Goal: Find specific page/section: Find specific page/section

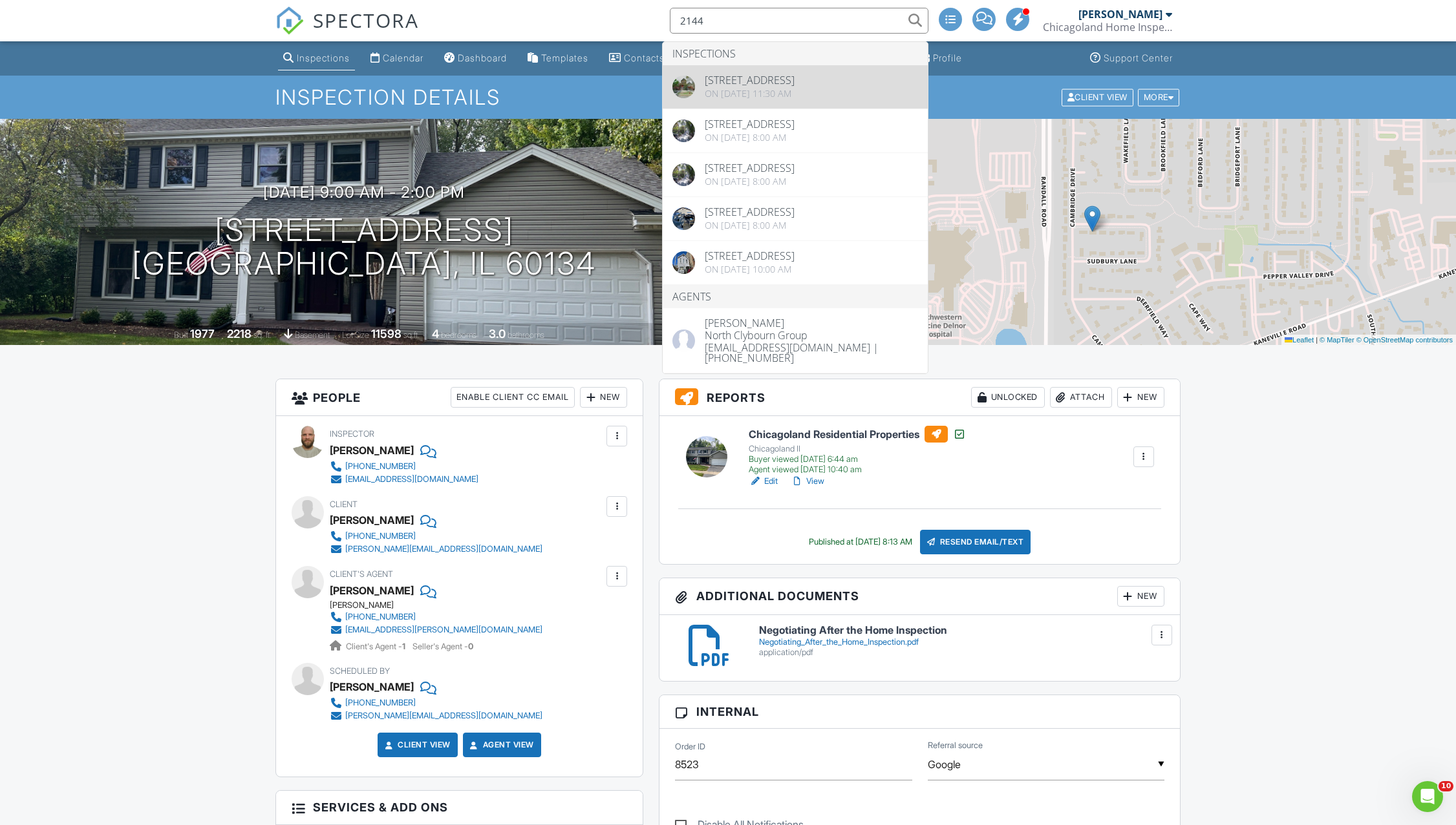
type input "2144"
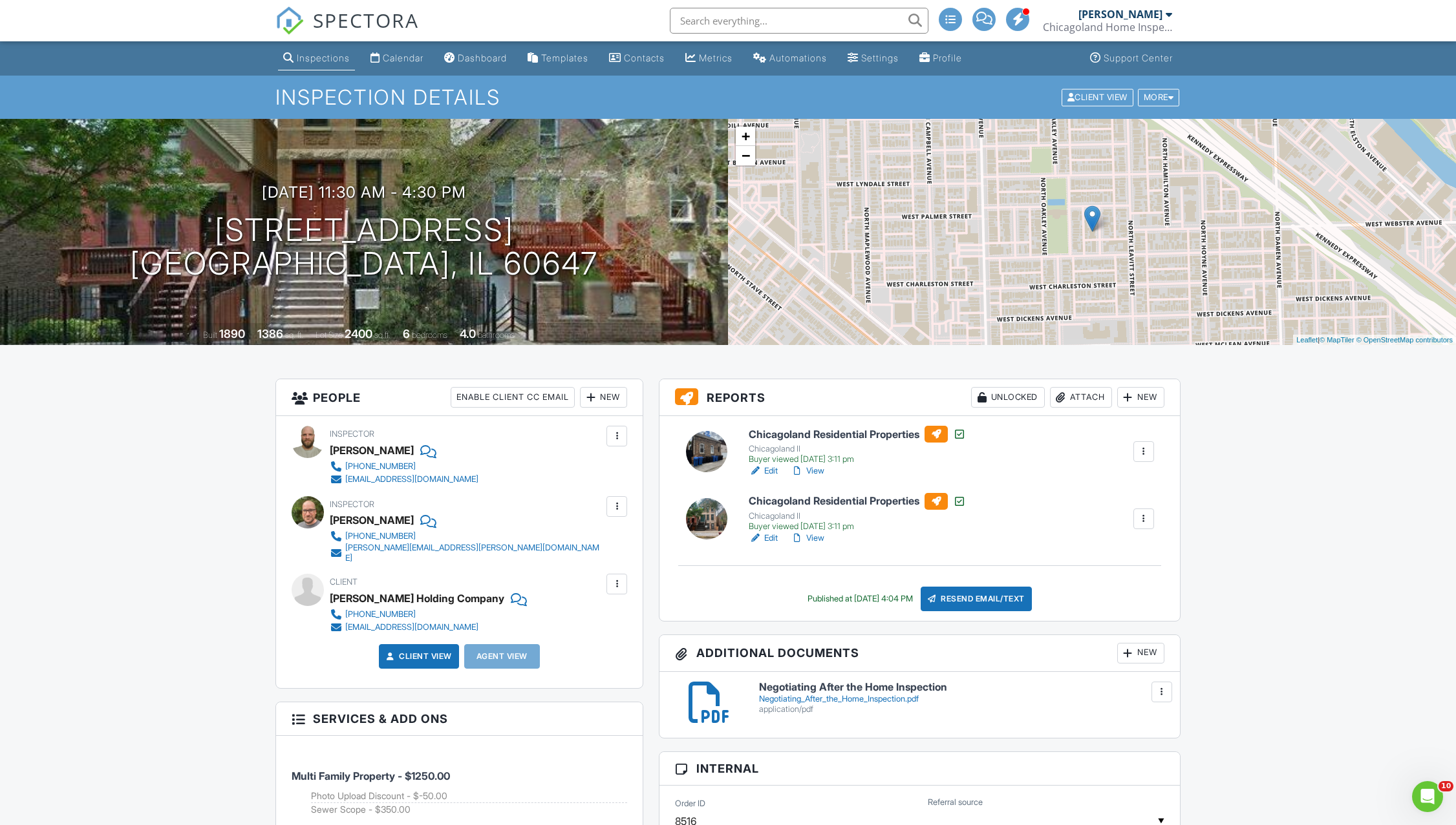
click at [816, 535] on link "View" at bounding box center [807, 539] width 33 height 13
